Goal: Information Seeking & Learning: Check status

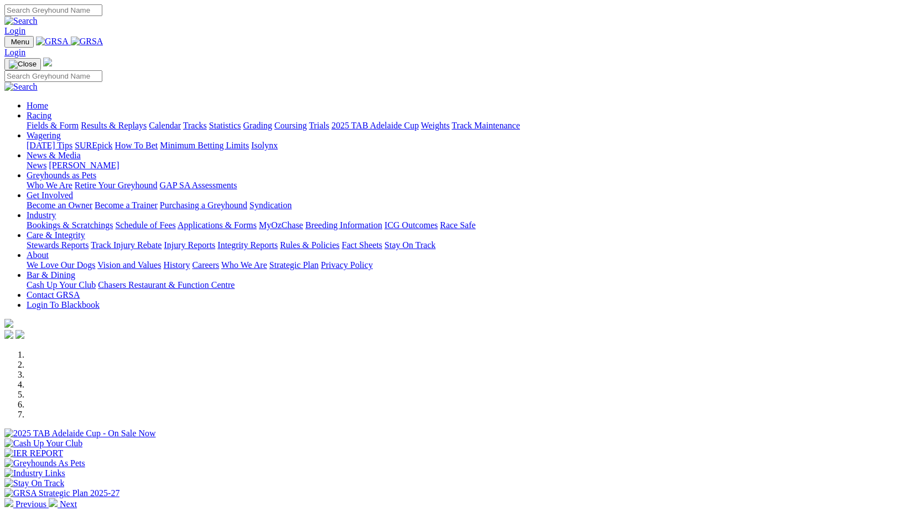
click at [147, 121] on link "Results & Replays" at bounding box center [114, 125] width 66 height 9
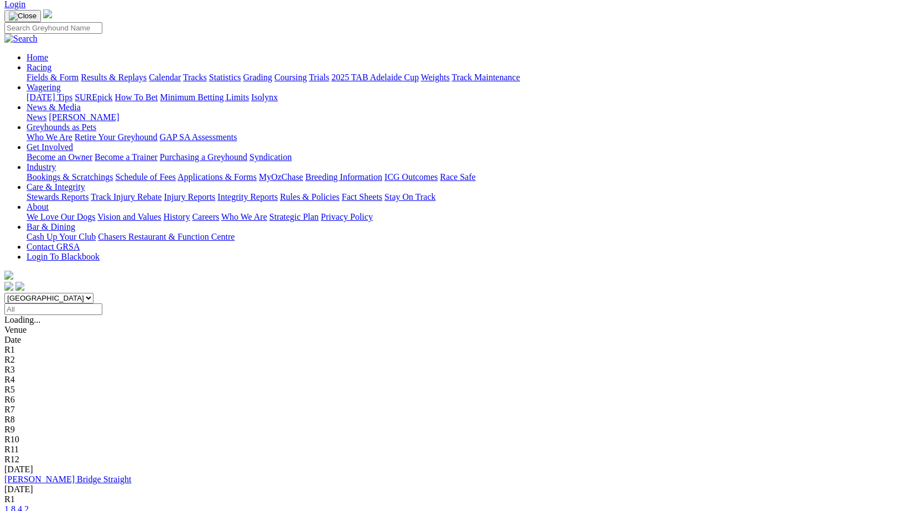
scroll to position [111, 0]
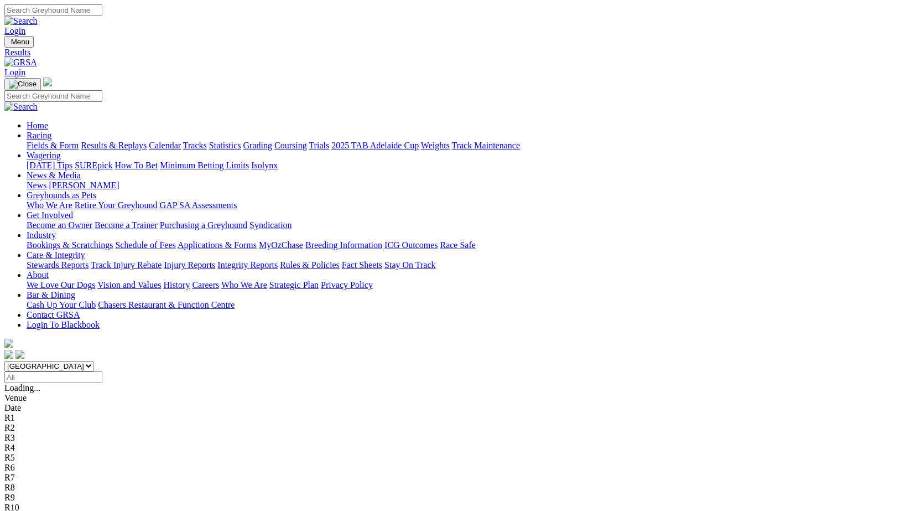
click at [64, 141] on link "Fields & Form" at bounding box center [53, 145] width 52 height 9
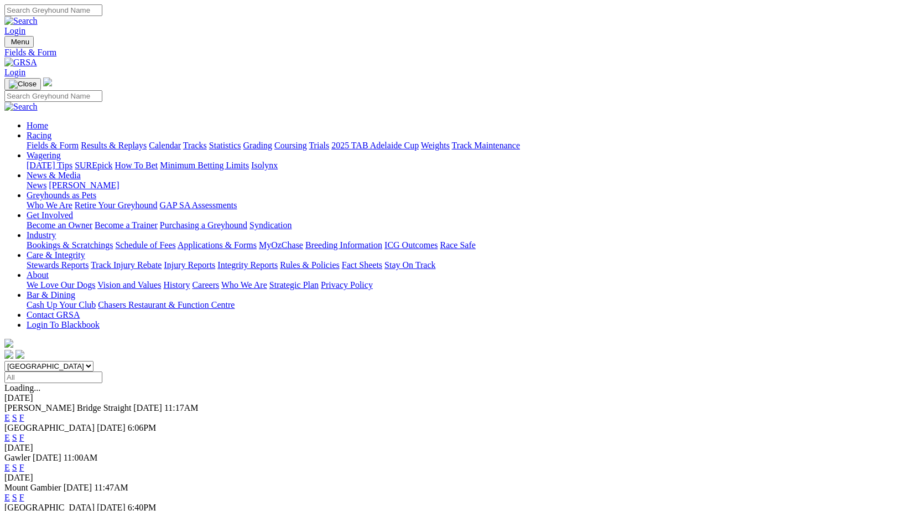
click at [24, 510] on link "F" at bounding box center [21, 516] width 5 height 9
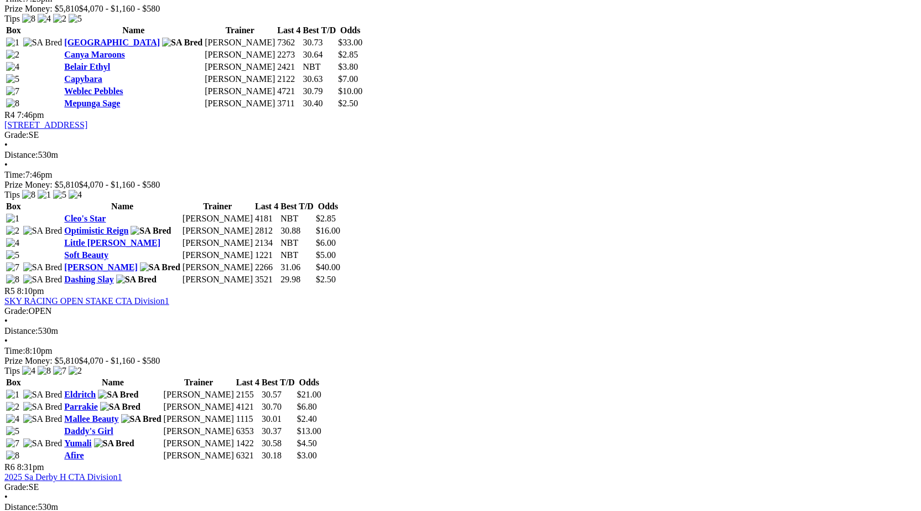
scroll to position [996, 0]
